Goal: Transaction & Acquisition: Purchase product/service

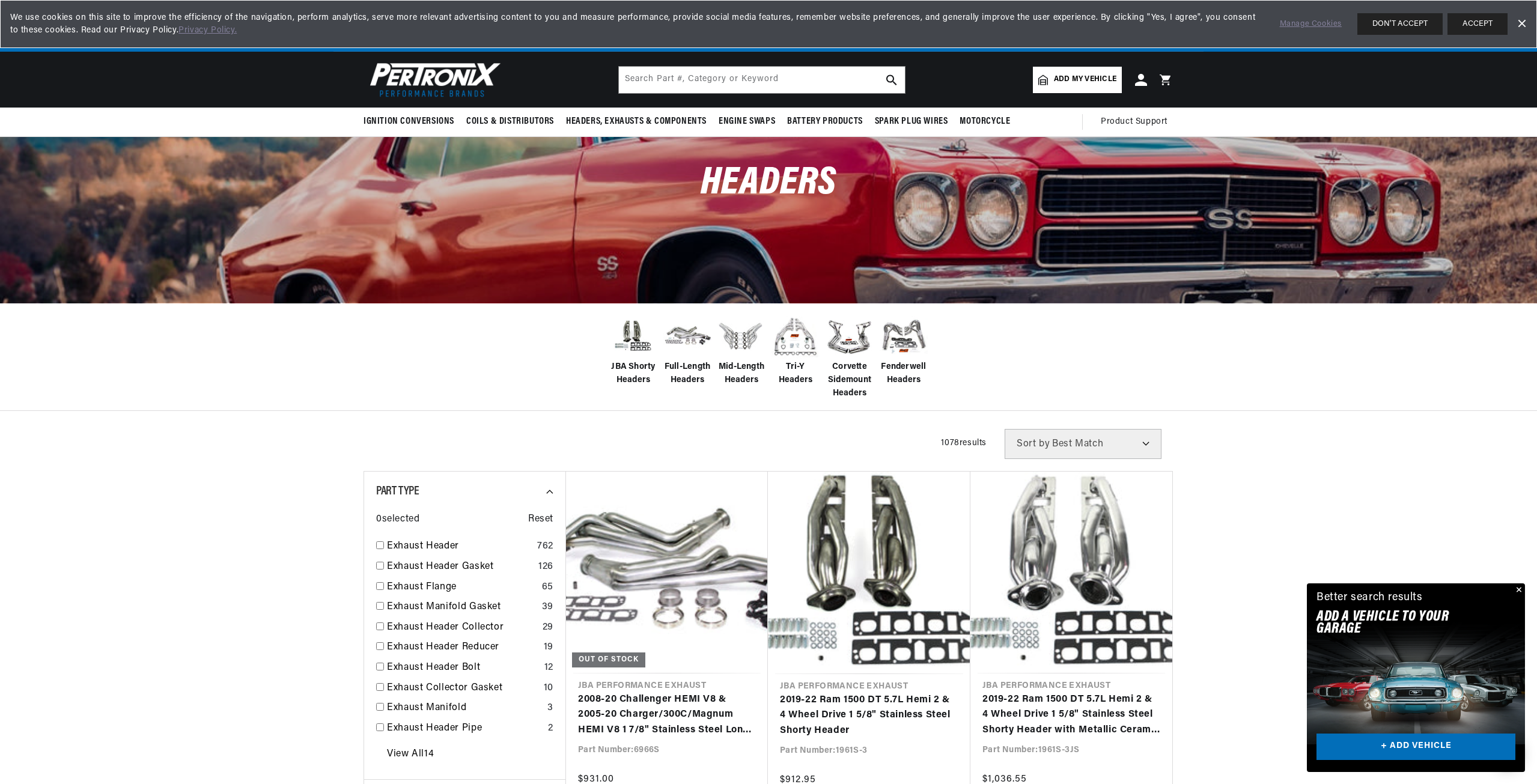
click at [1078, 79] on span "Add my vehicle" at bounding box center [1085, 79] width 62 height 11
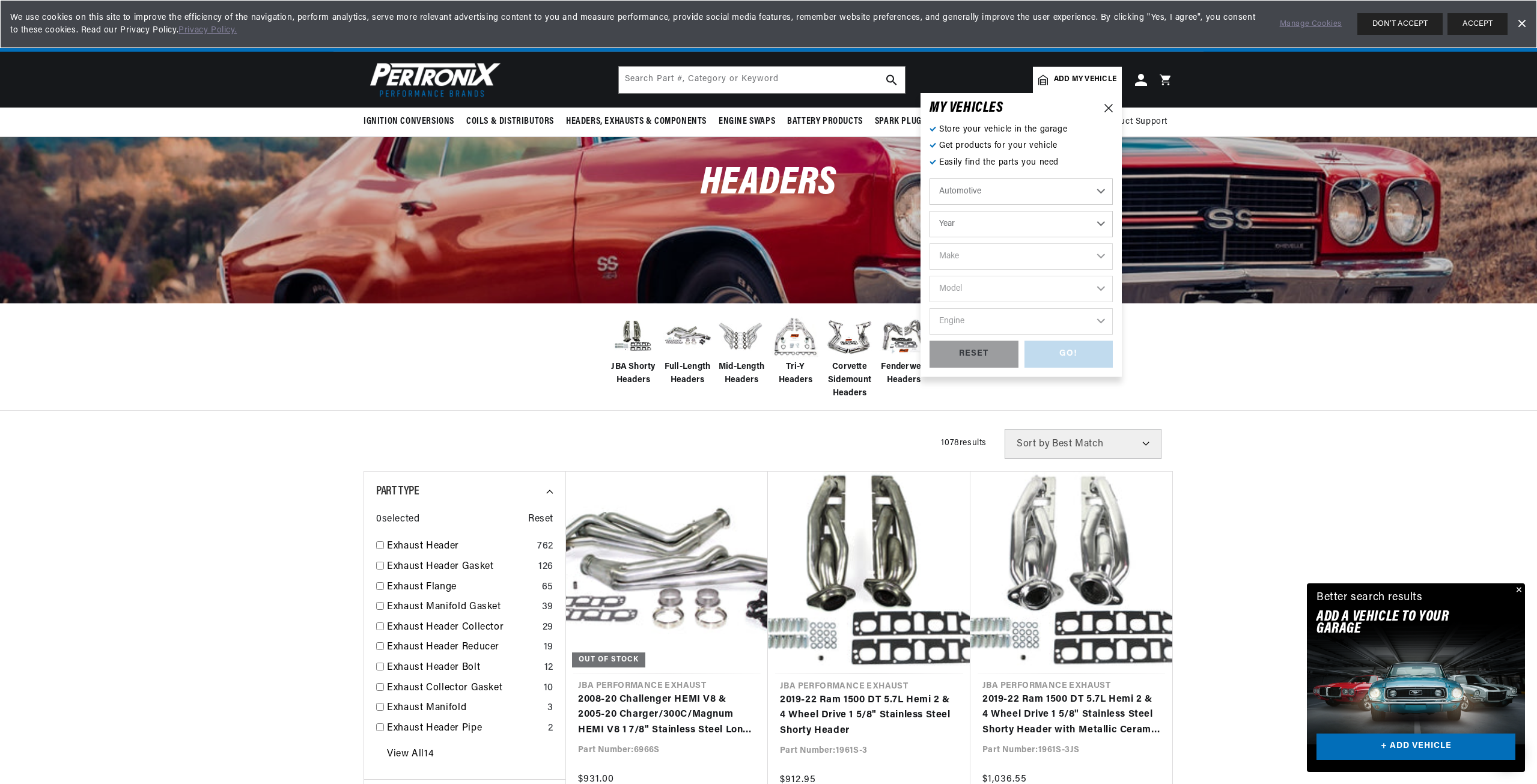
click at [1104, 190] on select "Automotive Agricultural Industrial Marine Motorcycle" at bounding box center [1021, 191] width 183 height 26
click at [930, 178] on select "Automotive Agricultural Industrial Marine Motorcycle" at bounding box center [1021, 191] width 183 height 26
click at [1008, 226] on select "Year 2022 2021 2020 2019 2018 2017 2016 2015 2014 2013 2012 2011 2010 2009 2008…" at bounding box center [1021, 224] width 183 height 26
select select "1971"
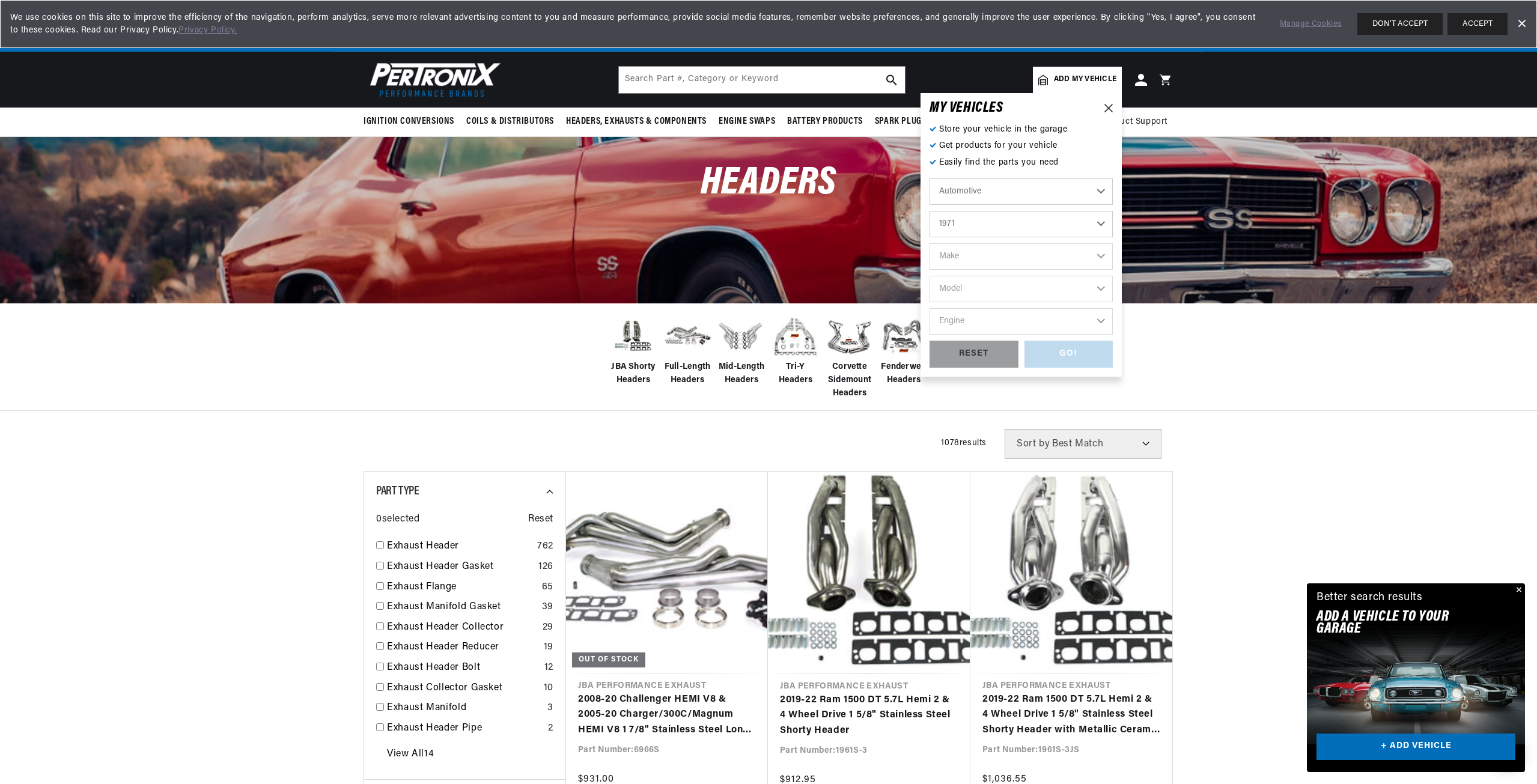
click at [930, 211] on select "Year 2022 2021 2020 2019 2018 2017 2016 2015 2014 2013 2012 2011 2010 2009 2008…" at bounding box center [1021, 224] width 183 height 26
select select "1971"
click at [975, 262] on select "Make Alfa Romeo American Motors Aston Martin Audi Austin Avanti BMW Buick Cadil…" at bounding box center [1021, 256] width 183 height 26
select select "Pontiac"
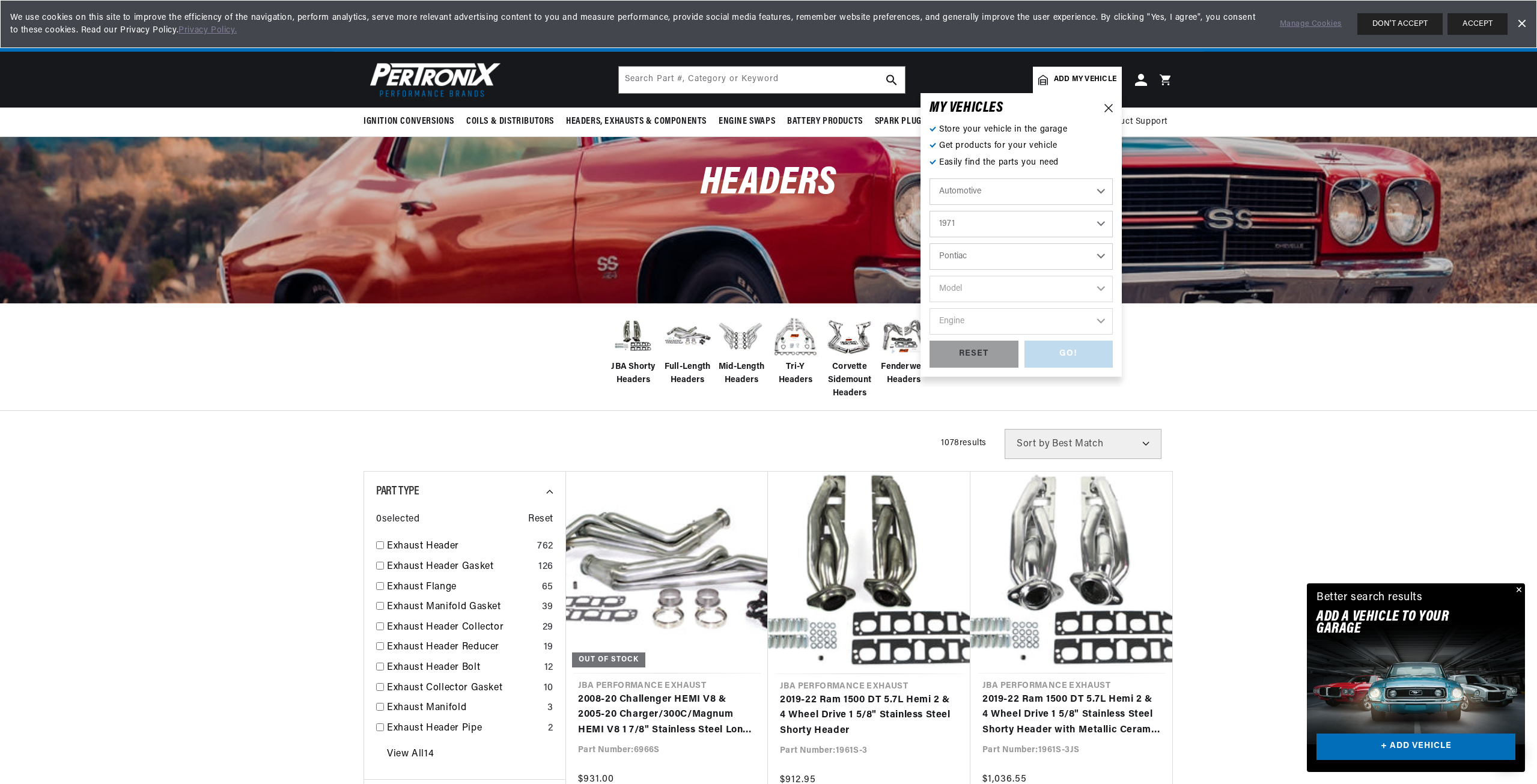
click at [930, 243] on select "Make Alfa Romeo American Motors Aston Martin Audi Austin Avanti BMW Buick Cadil…" at bounding box center [1021, 256] width 183 height 26
select select "Pontiac"
click at [983, 290] on select "Model Acadian Bonneville Catalina Firebird Grand Prix Grand Safari Grandville G…" at bounding box center [1021, 289] width 183 height 26
select select "Firebird"
click at [930, 276] on select "Model Acadian Bonneville Catalina Firebird Grand Prix Grand Safari Grandville G…" at bounding box center [1021, 289] width 183 height 26
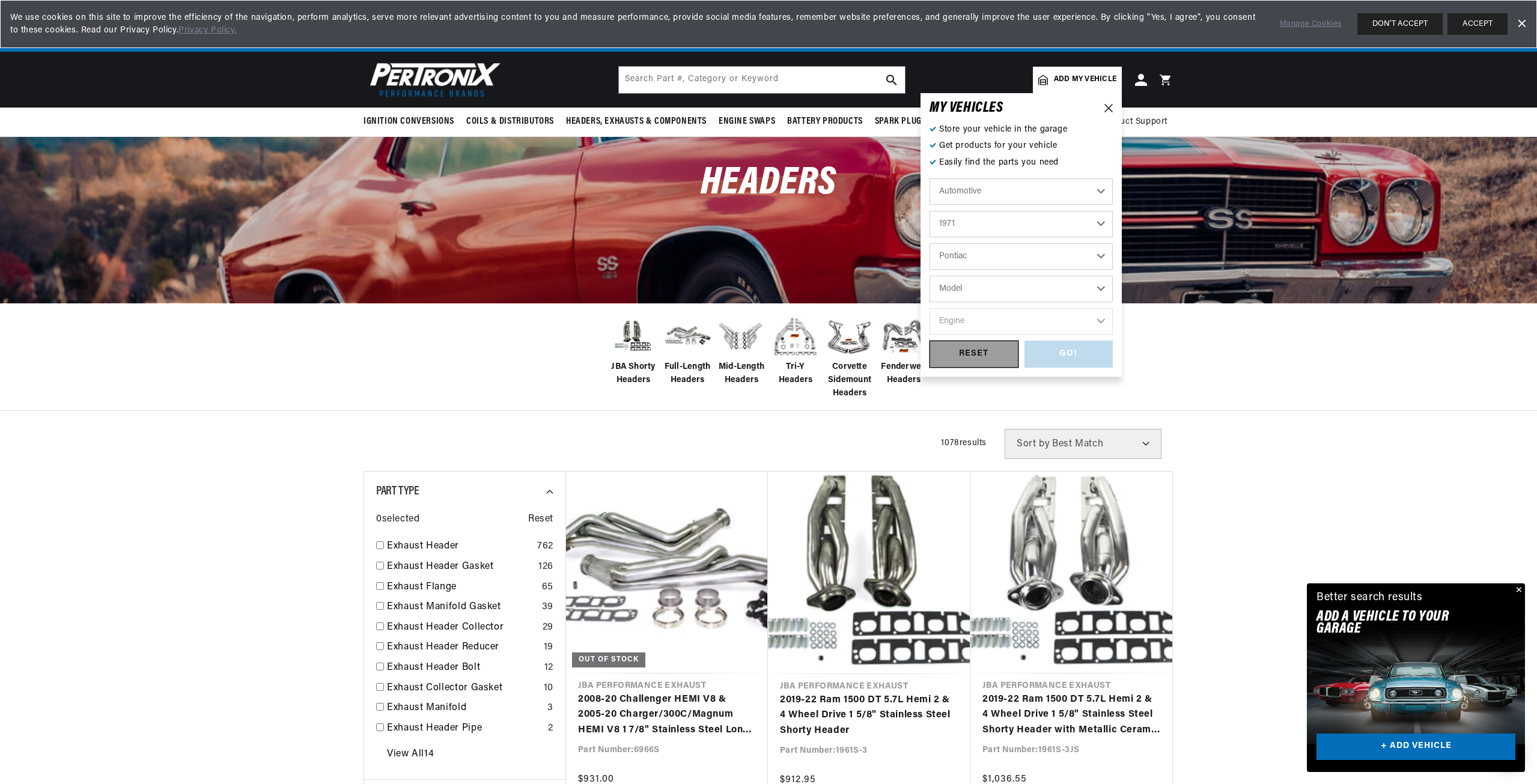
select select "Firebird"
click at [990, 322] on select "Engine 3.8L 5.3L 250cid / 4.1L 350cid / 5.7L 400cid / 6.6L 402cid / 6.6L 455cid…" at bounding box center [1021, 321] width 183 height 26
select select "400cid-6.6L"
click at [930, 308] on select "Engine 3.8L 5.3L 250cid / 4.1L 350cid / 5.7L 400cid / 6.6L 402cid / 6.6L 455cid…" at bounding box center [1021, 321] width 183 height 26
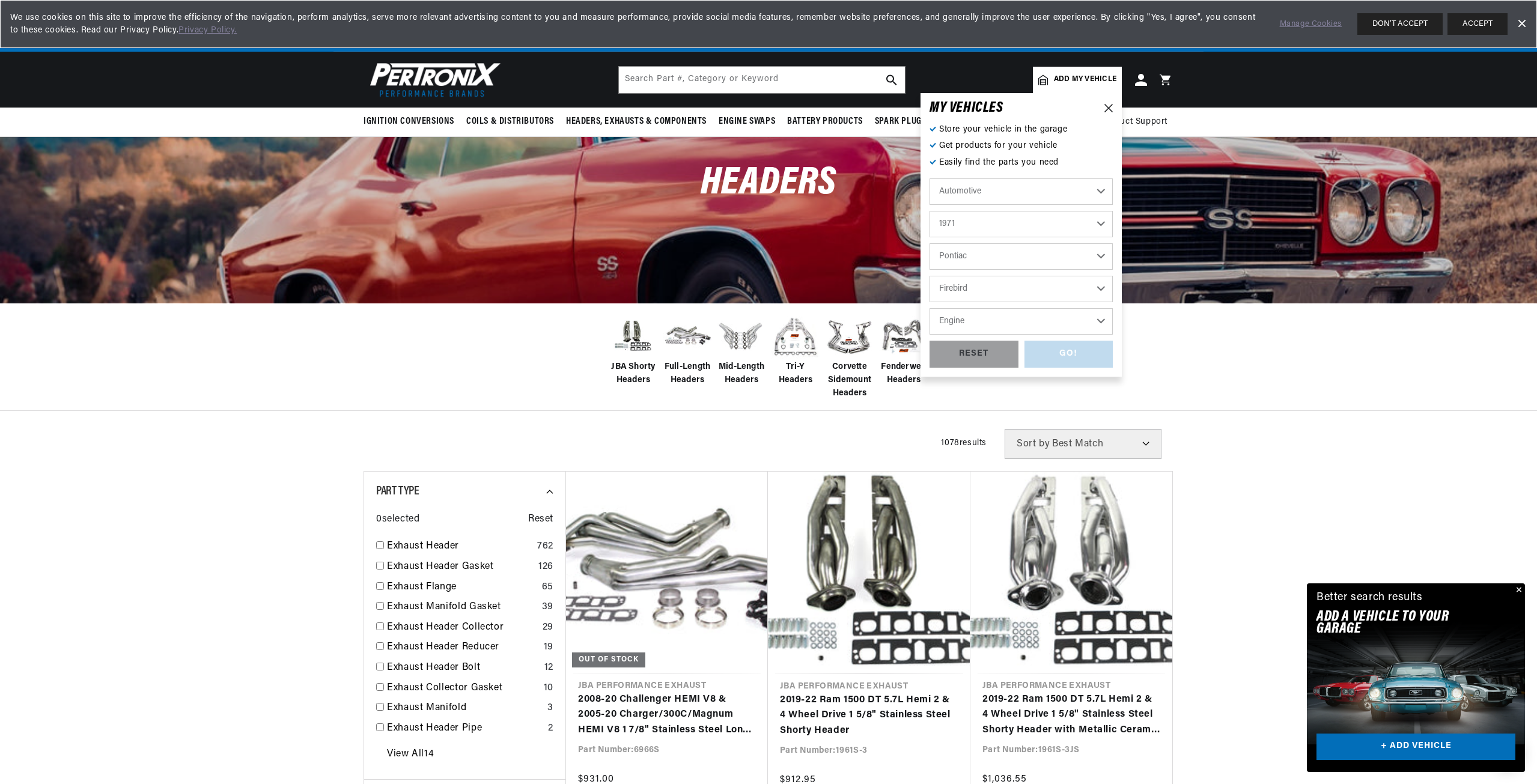
select select "400cid-6.6L"
click at [1067, 355] on div "GO!" at bounding box center [1069, 354] width 89 height 27
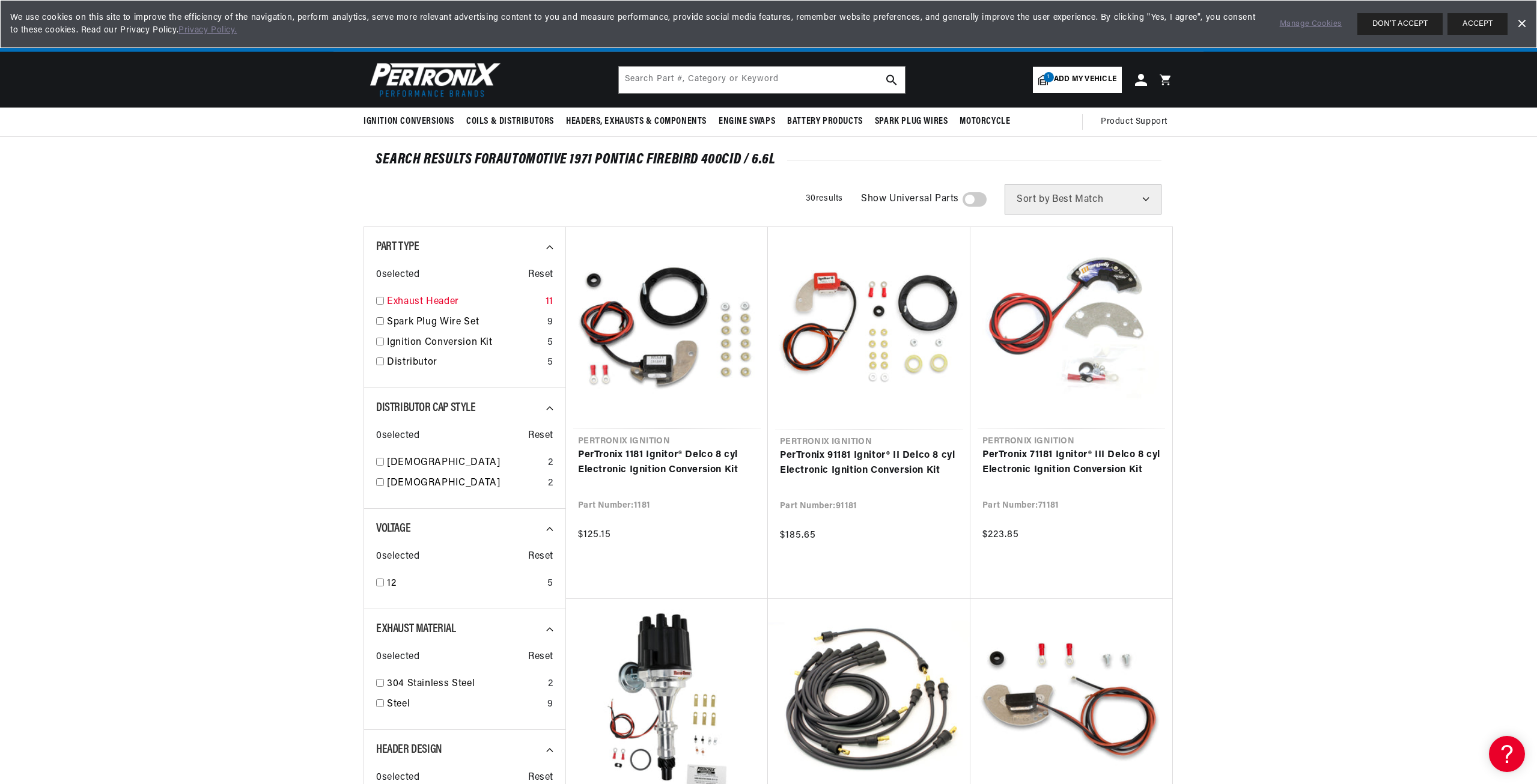
click at [378, 298] on input "checkbox" at bounding box center [380, 301] width 8 height 8
checkbox input "true"
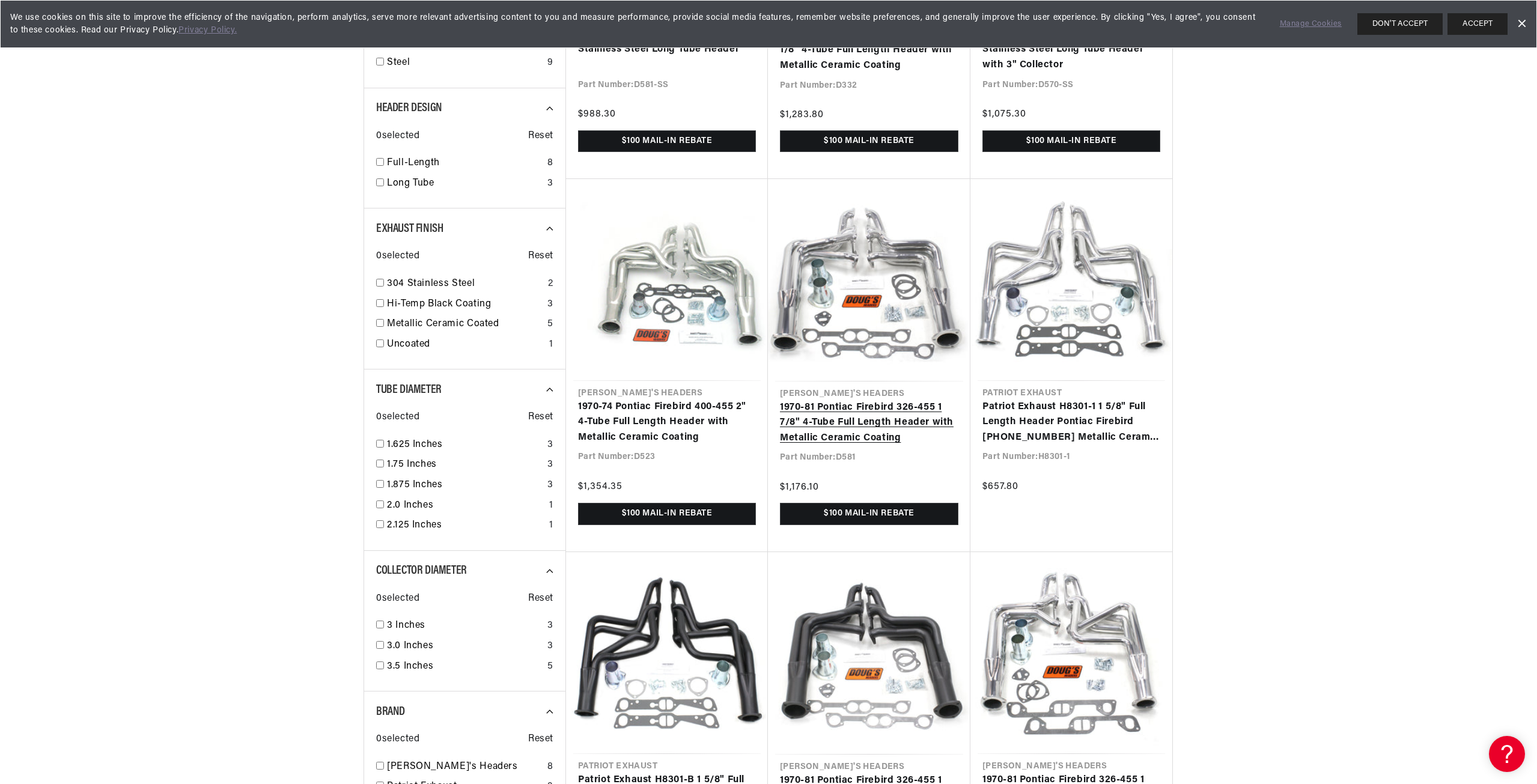
scroll to position [0, 1501]
click at [678, 406] on link "1970-74 Pontiac Firebird 400-455 2" 4-Tube Full Length Header with Metallic Cer…" at bounding box center [667, 422] width 178 height 46
click at [883, 404] on link "1970-81 Pontiac Firebird 326-455 1 7/8" 4-Tube Full Length Header with Metallic…" at bounding box center [869, 423] width 178 height 46
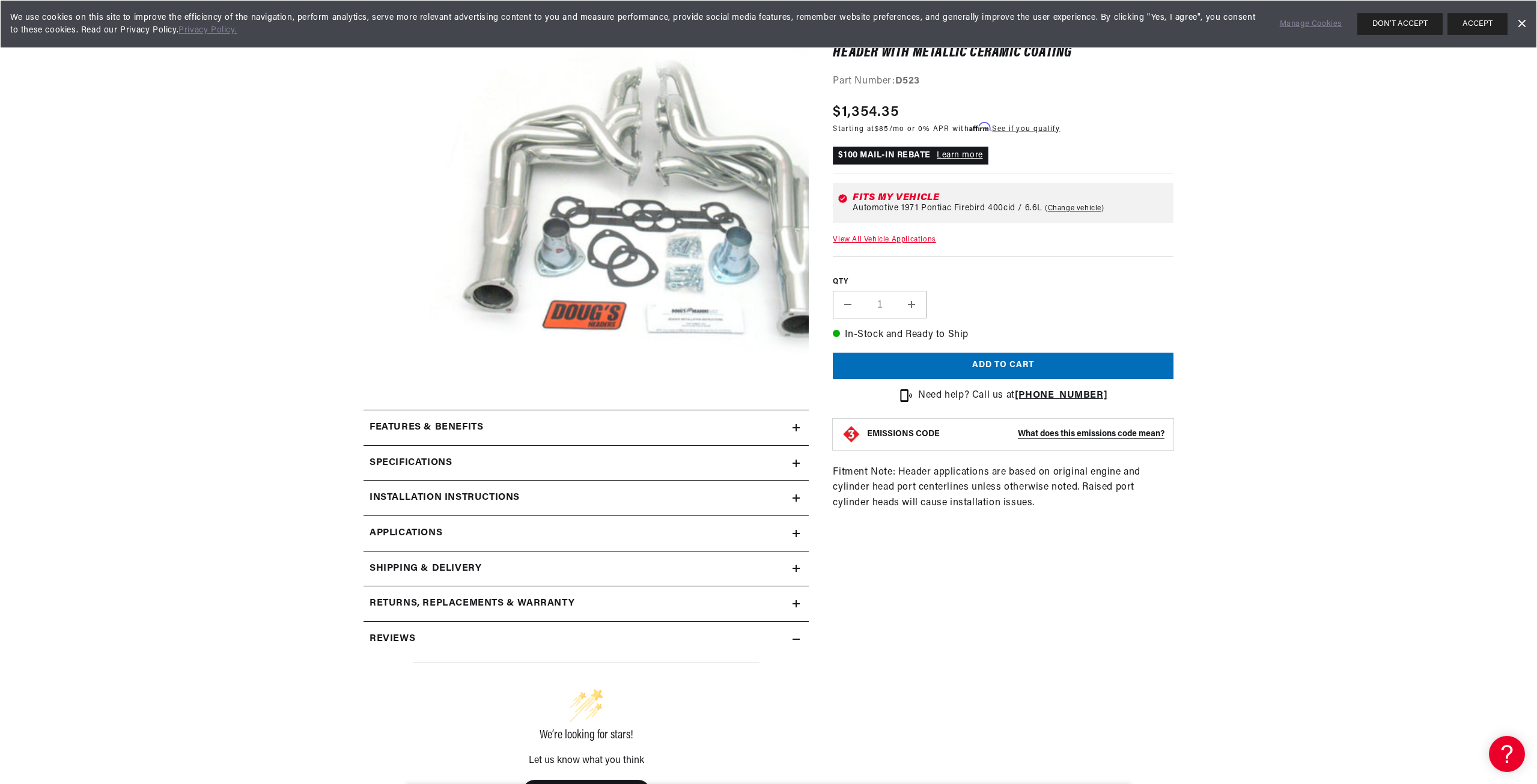
scroll to position [0, 1501]
click at [798, 463] on icon at bounding box center [796, 463] width 7 height 0
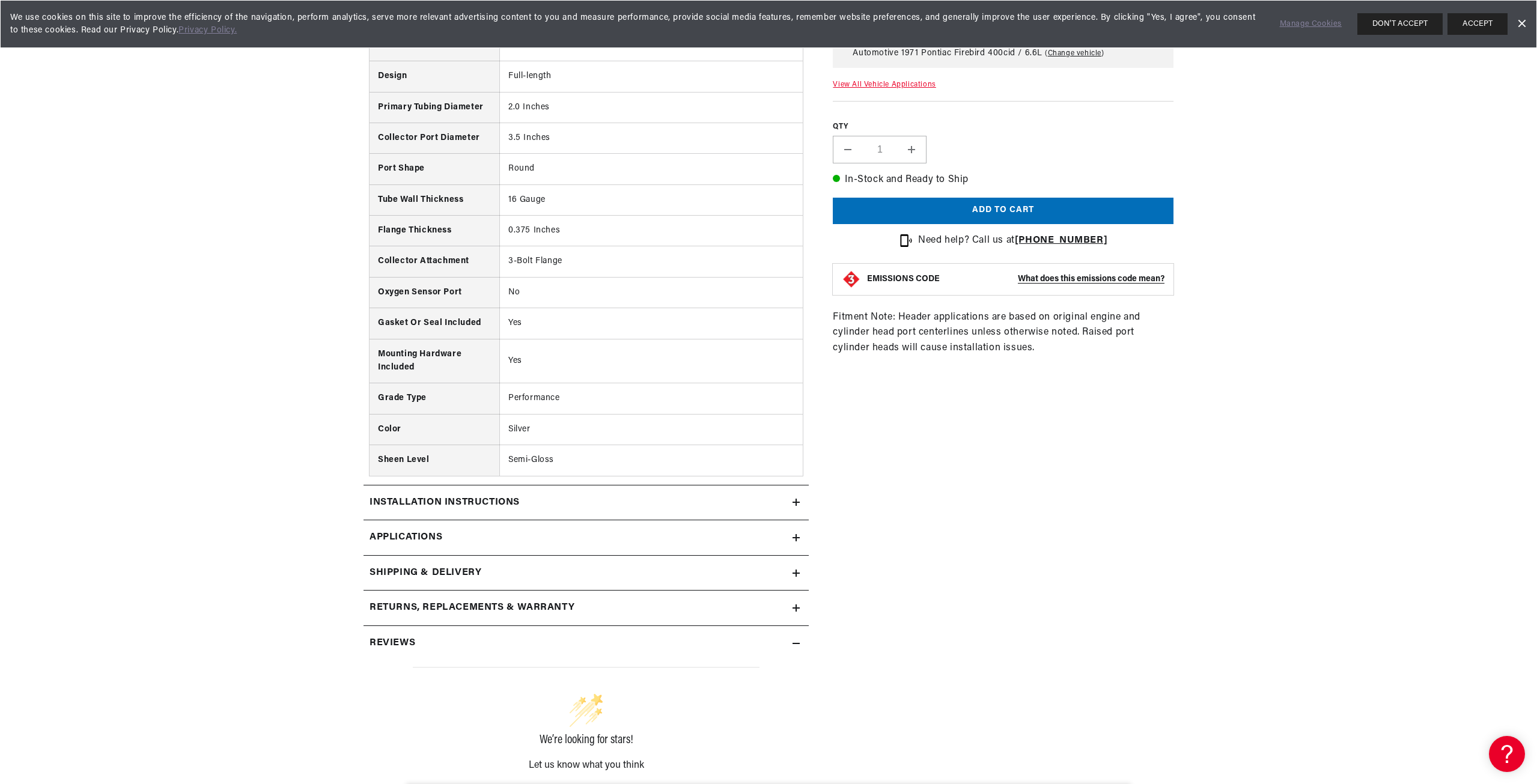
scroll to position [0, 0]
click at [796, 500] on icon at bounding box center [796, 502] width 0 height 7
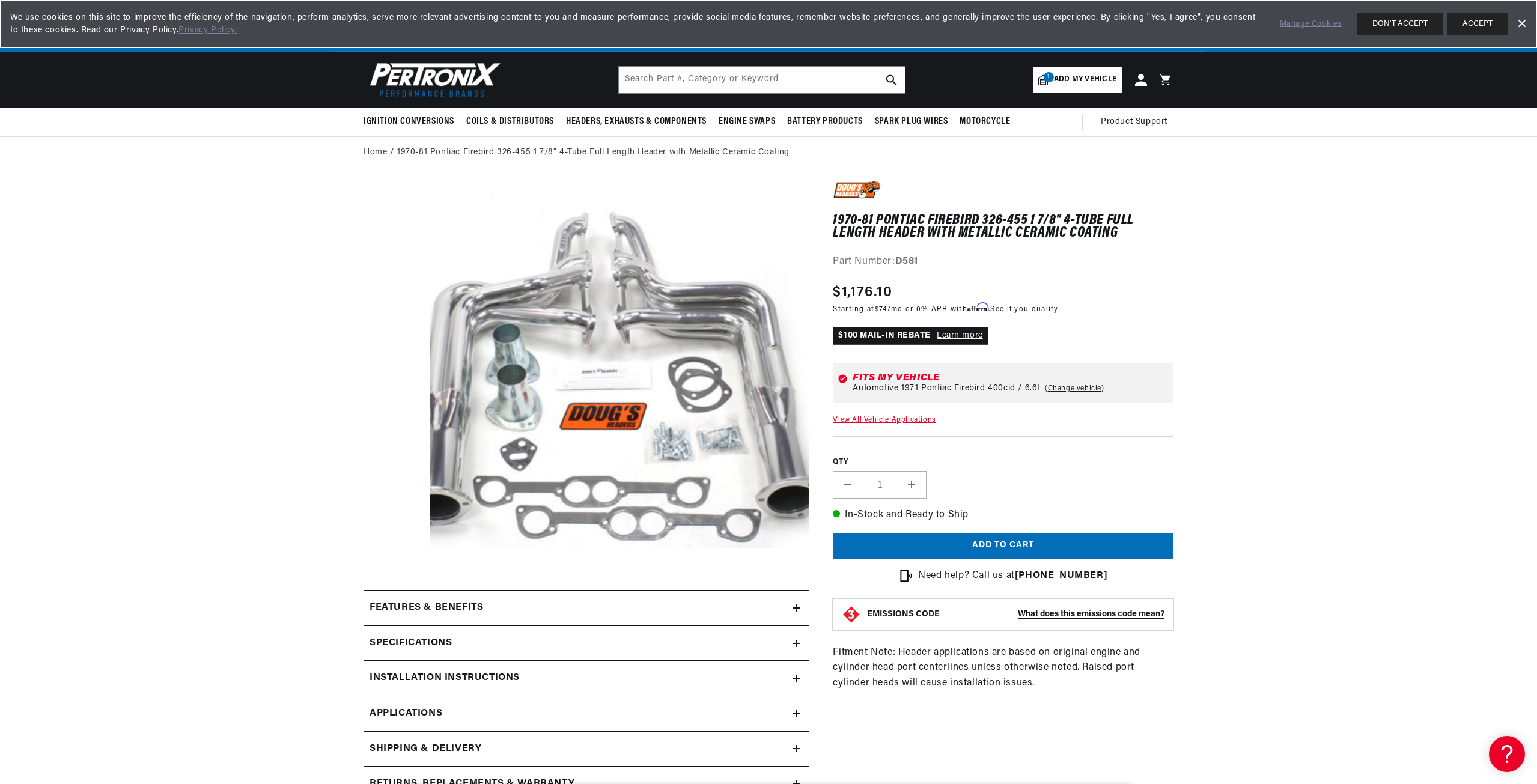
scroll to position [0, 1501]
